Goal: Information Seeking & Learning: Learn about a topic

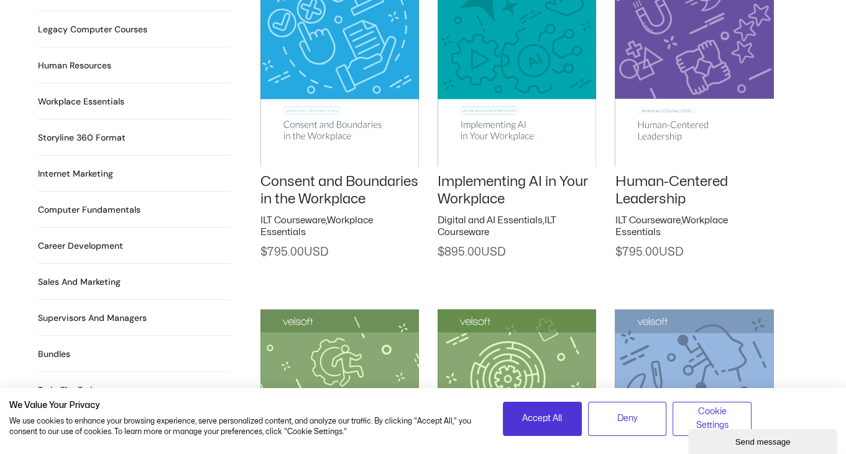
scroll to position [1077, 0]
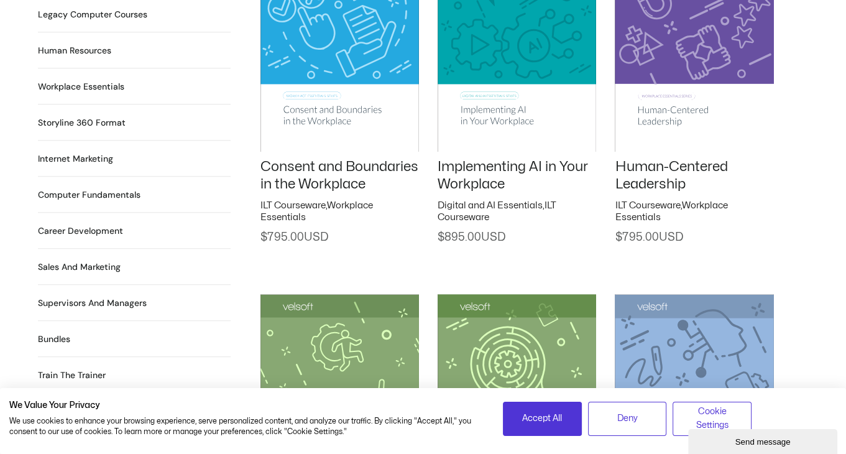
click at [515, 158] on h2 "Implementing AI in Your Workplace" at bounding box center [517, 175] width 159 height 35
click at [507, 160] on link "Implementing AI in Your Workplace" at bounding box center [513, 176] width 150 height 32
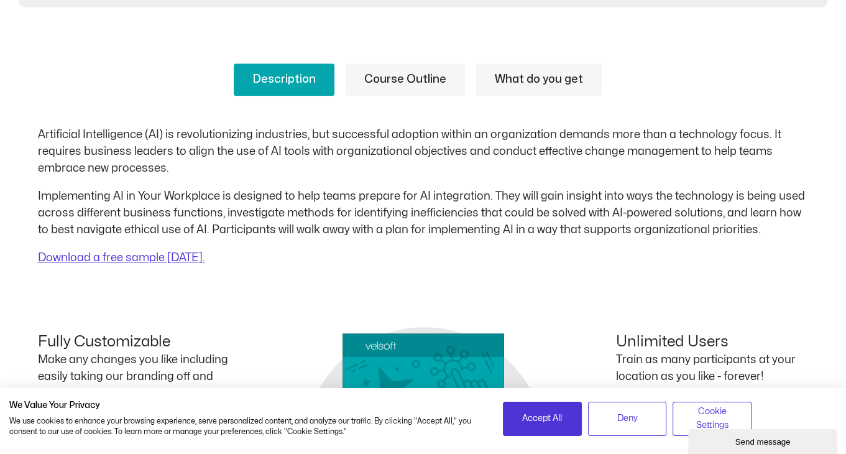
scroll to position [500, 0]
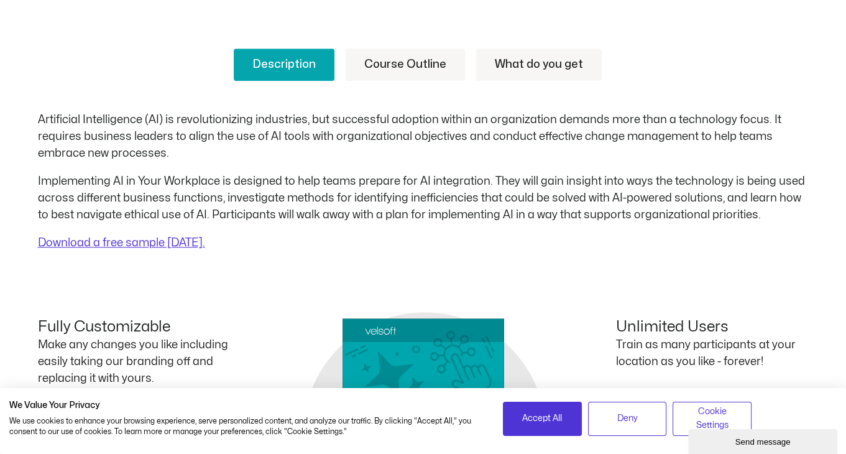
drag, startPoint x: 849, startPoint y: 47, endPoint x: 864, endPoint y: 177, distance: 130.9
click at [845, 177] on html "Save 70% on Storyline courses, valid until [DATE] 9:00 AM × Skip to content Pro…" at bounding box center [423, 329] width 846 height 1659
click at [411, 60] on link "Course Outline" at bounding box center [405, 64] width 119 height 32
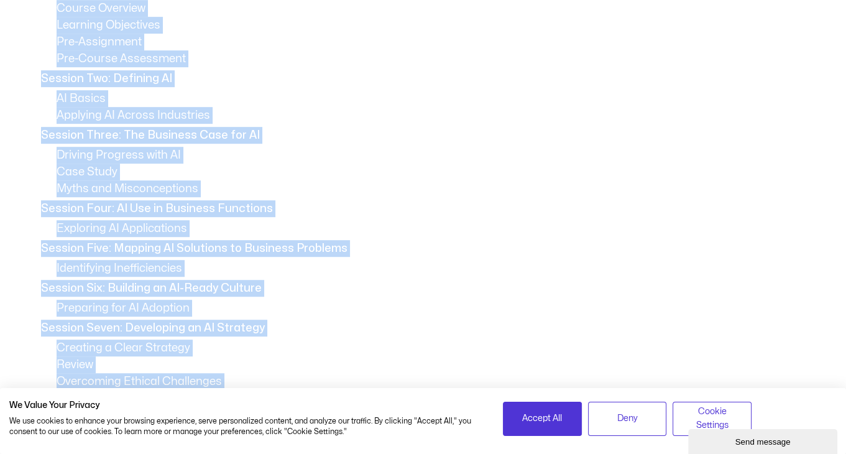
scroll to position [510, 0]
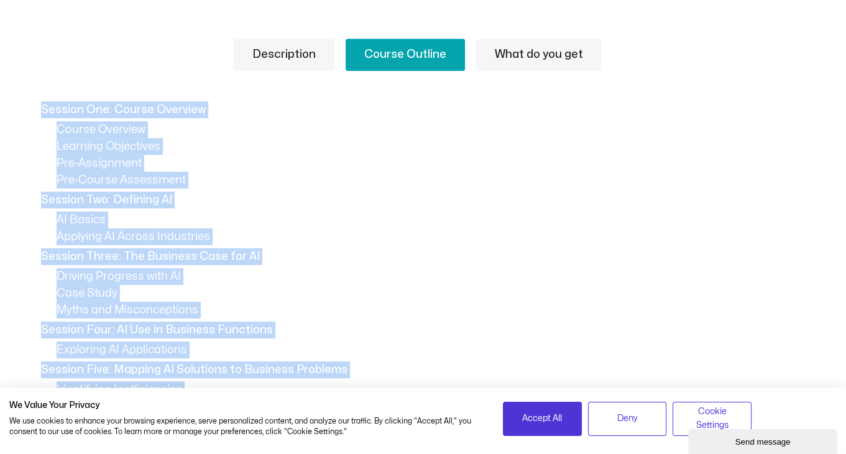
drag, startPoint x: 257, startPoint y: 231, endPoint x: 39, endPoint y: 98, distance: 255.6
copy div "Session One: Course Overview Course Overview Learning Objectives Pre-Assignment…"
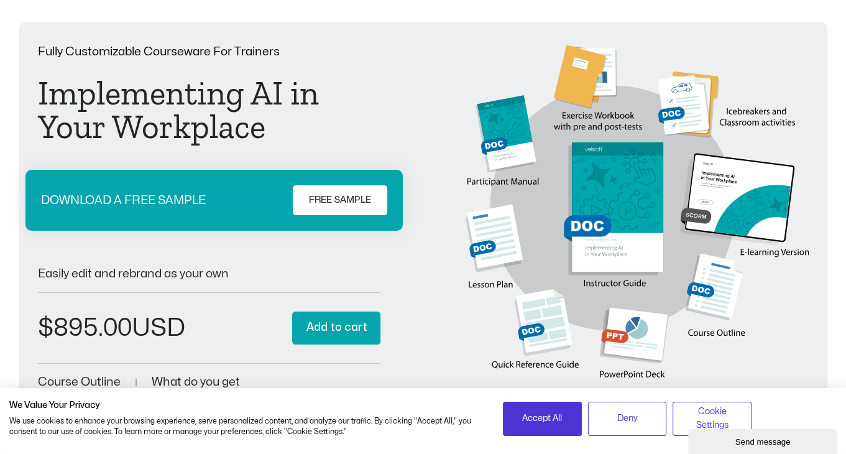
scroll to position [60, 0]
